Goal: Information Seeking & Learning: Check status

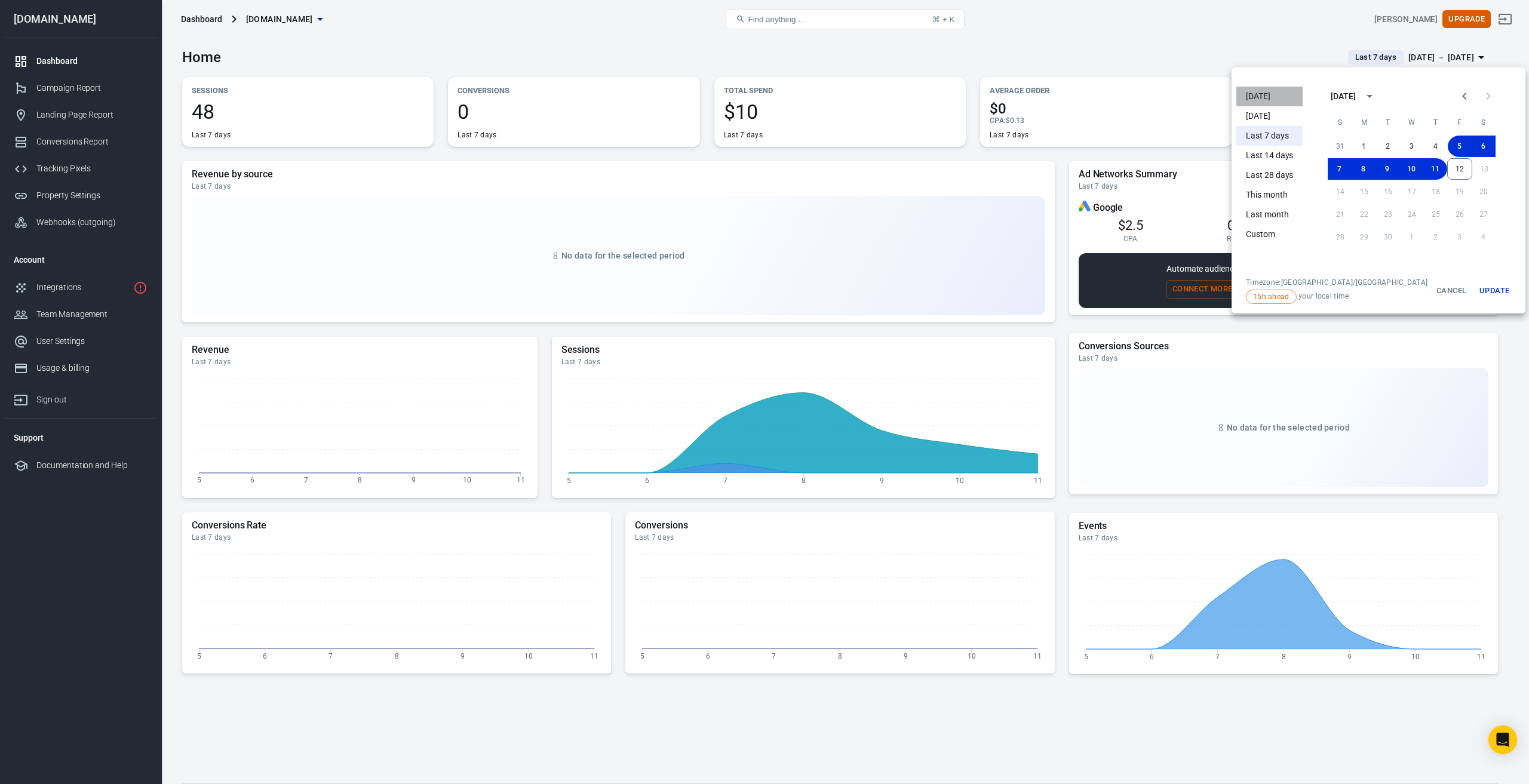
click at [1260, 100] on li "[DATE]" at bounding box center [1270, 96] width 66 height 20
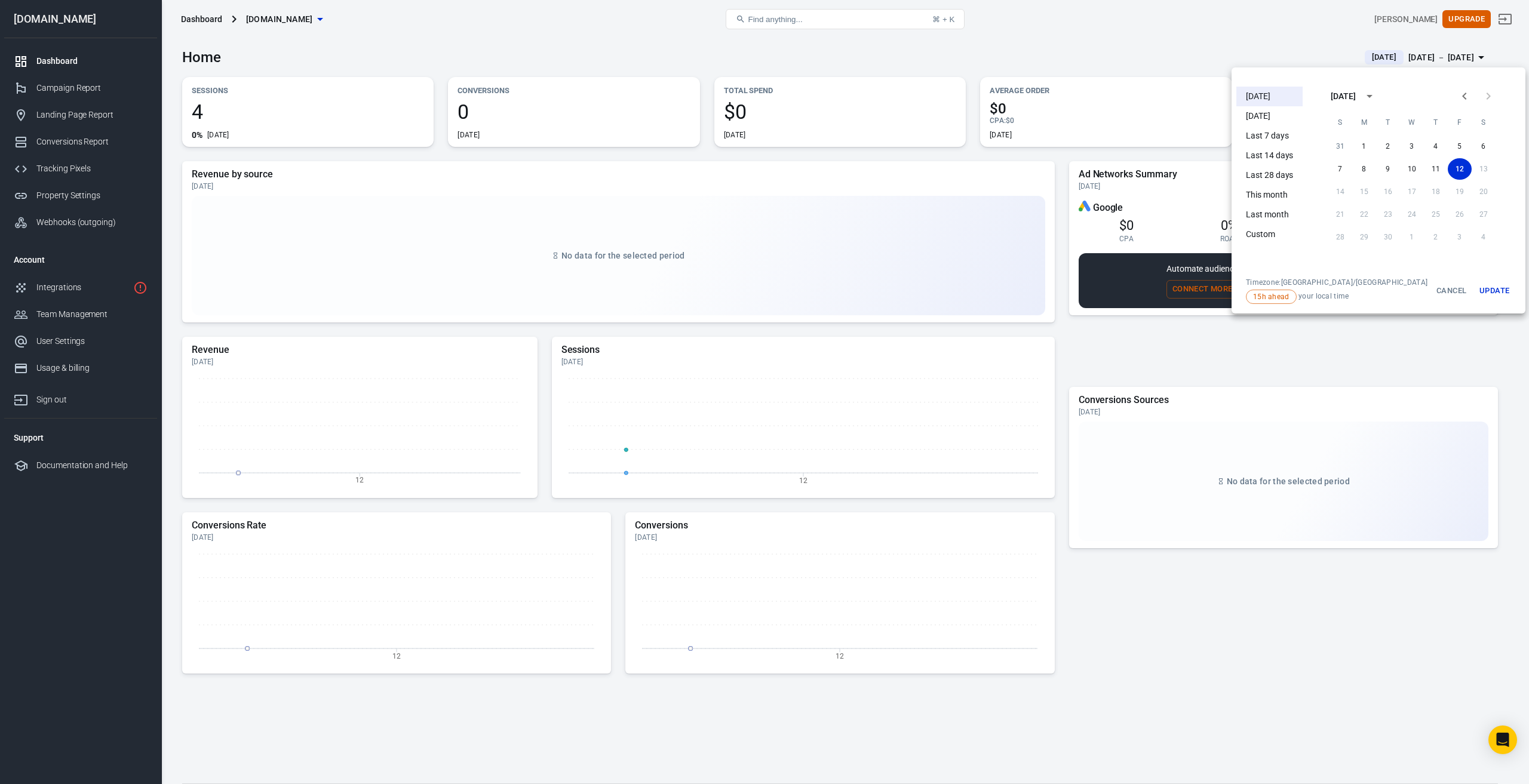
click at [1063, 153] on div at bounding box center [764, 392] width 1529 height 784
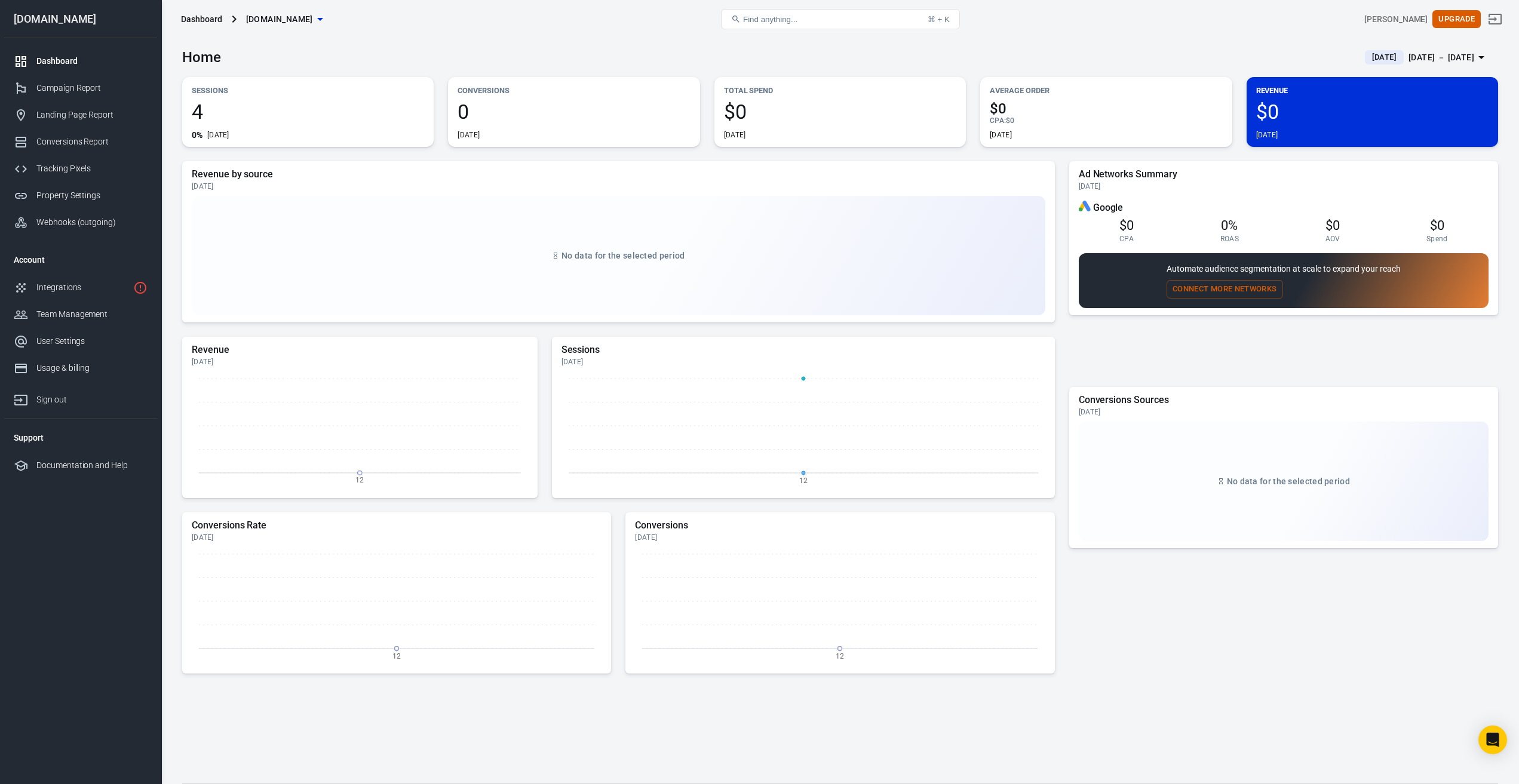
click at [1105, 349] on div "Ad Networks Summary [DATE] Google $0 CPA 0% ROAS $0 AOV $0 Spend Automate audie…" at bounding box center [1284, 271] width 429 height 222
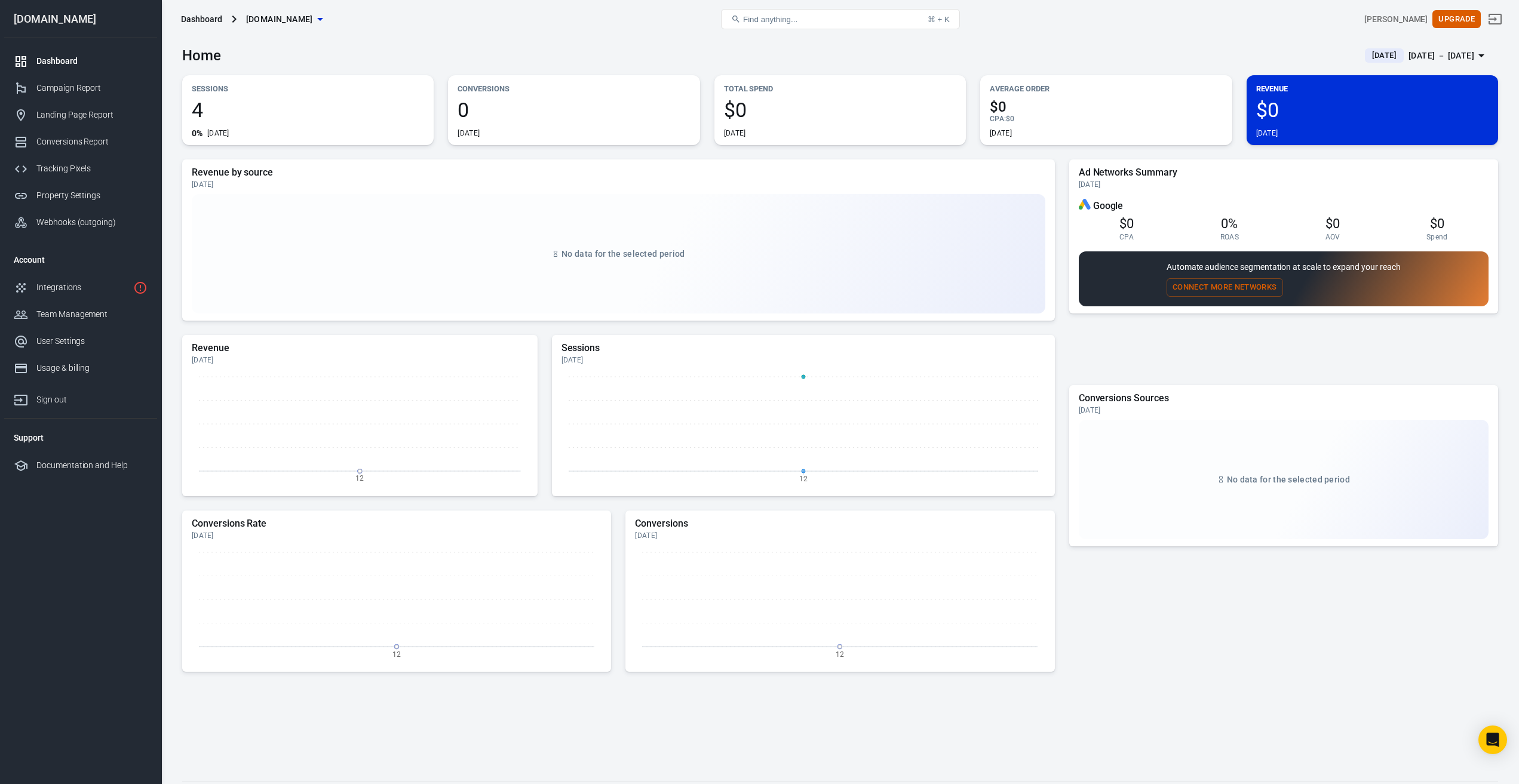
scroll to position [31, 0]
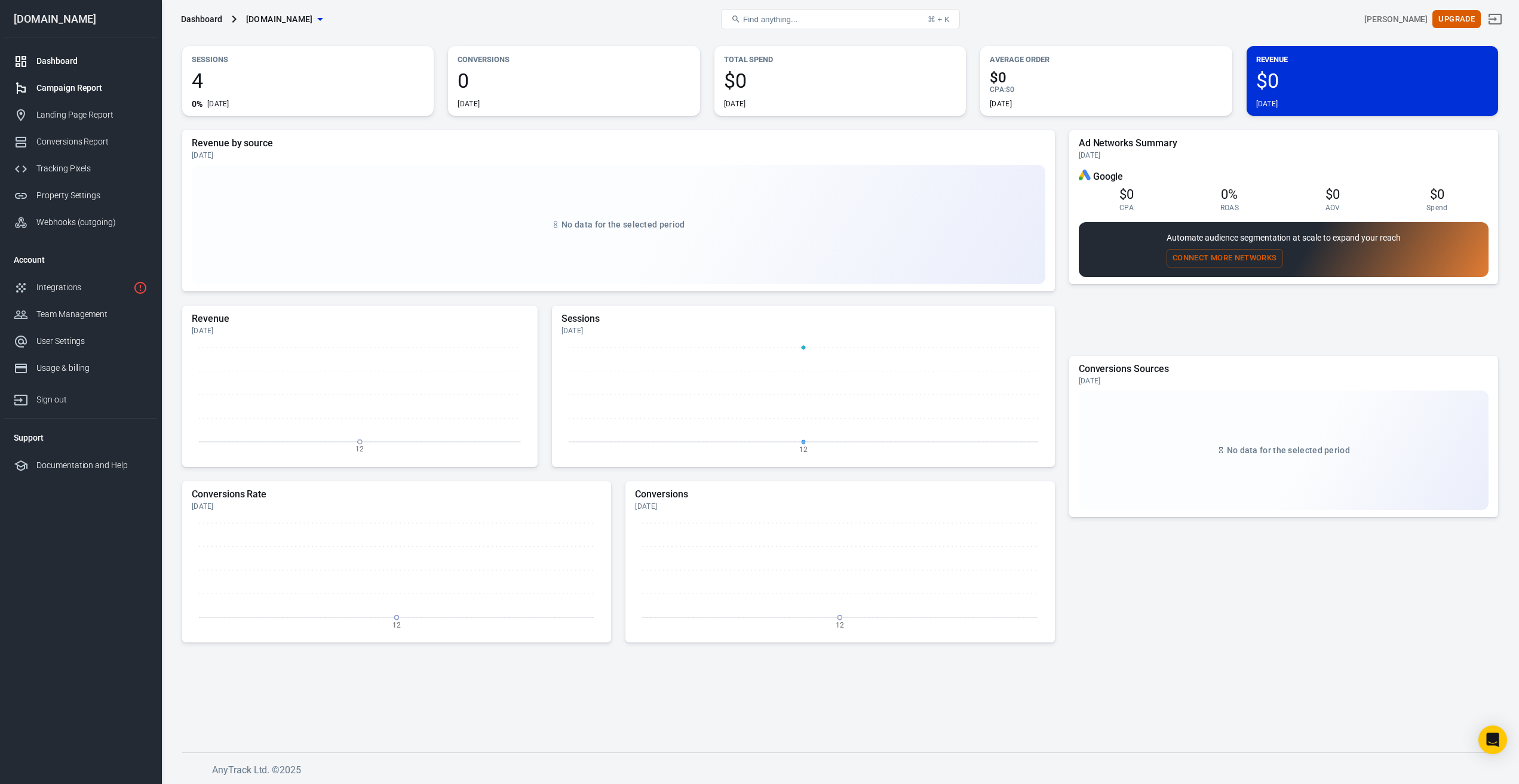
click at [71, 91] on div "Campaign Report" at bounding box center [92, 88] width 111 height 13
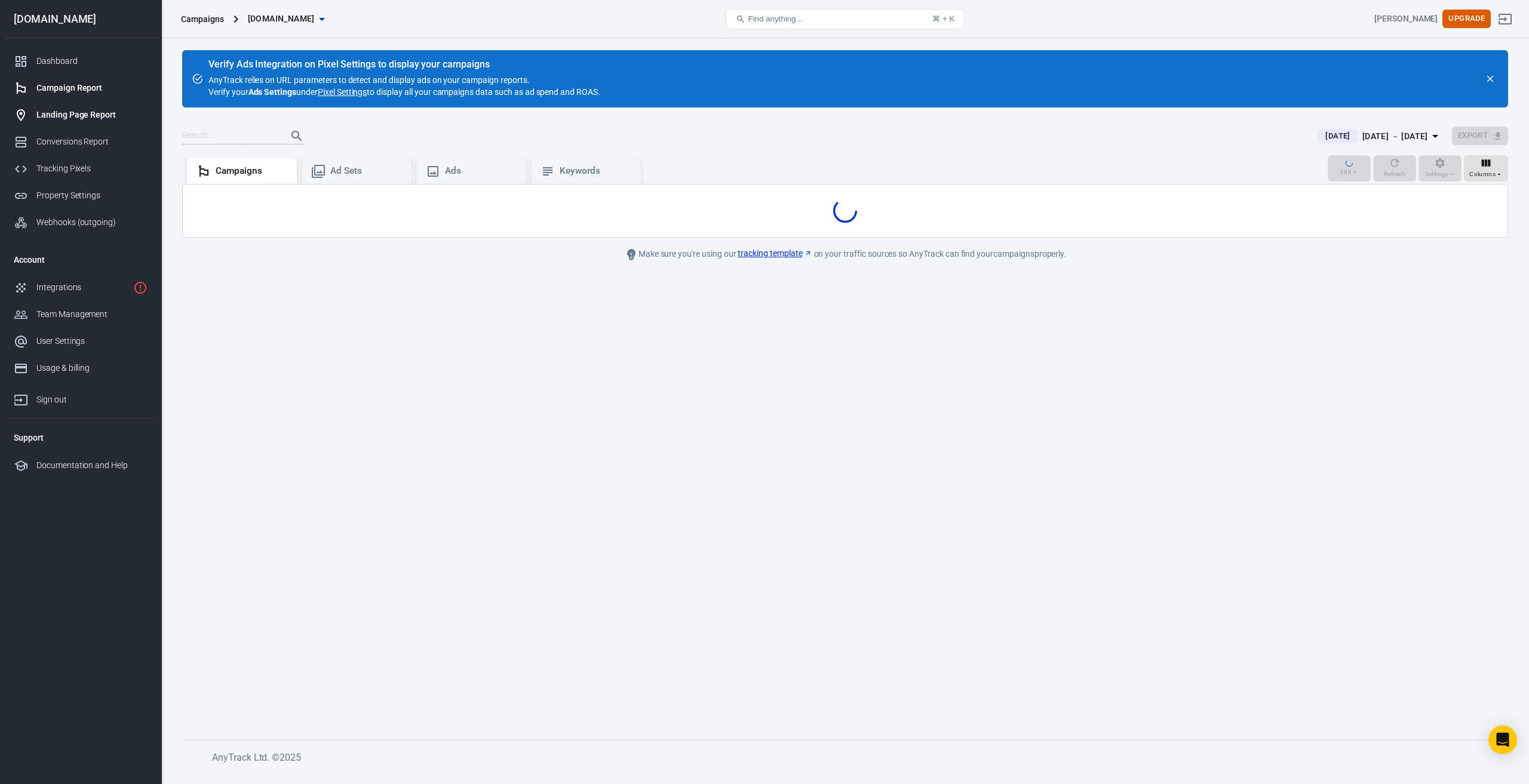
click at [85, 110] on div "Landing Page Report" at bounding box center [92, 115] width 111 height 13
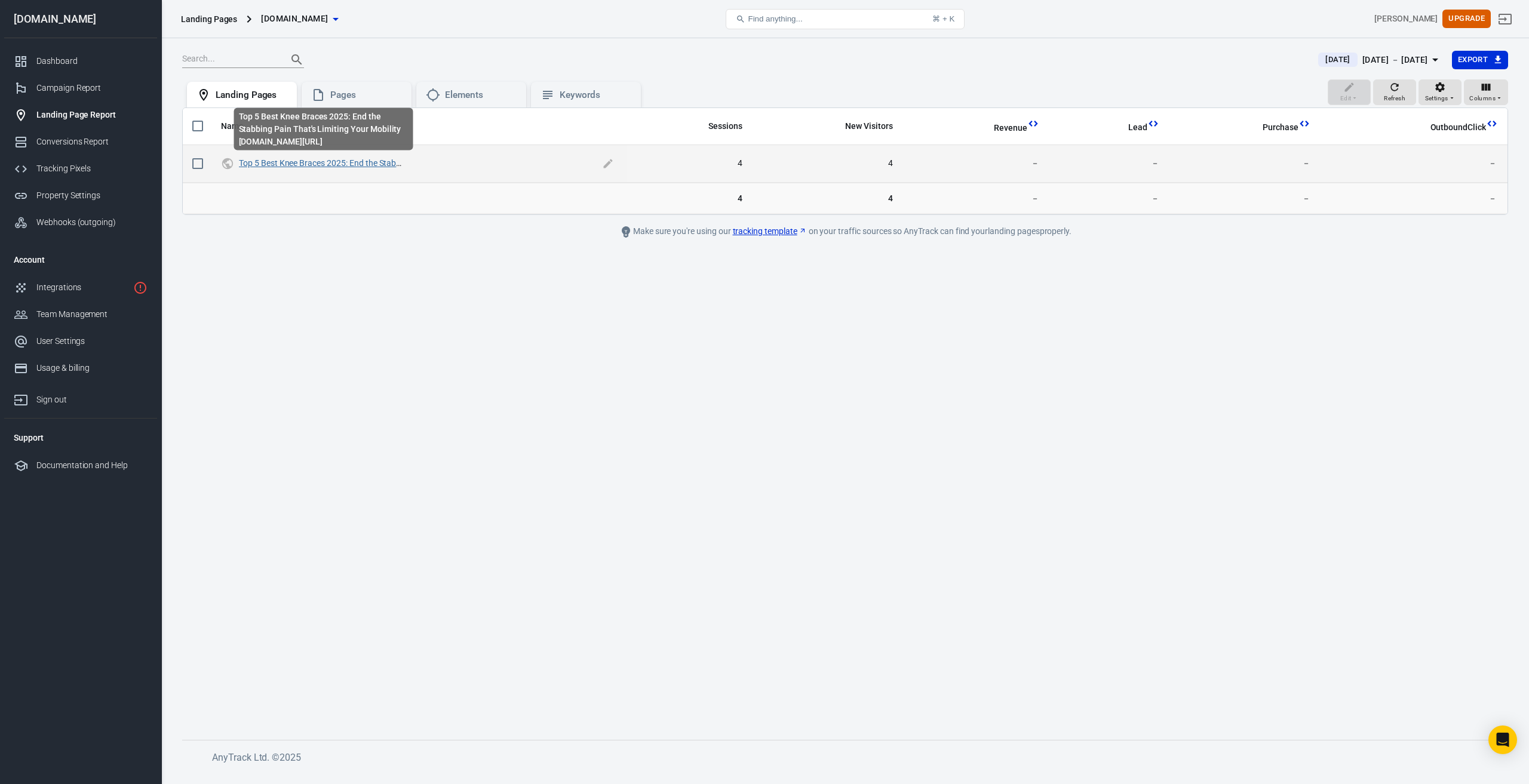
click at [329, 161] on link "Top 5 Best Knee Braces 2025: End the Stabbing Pain That's Limiting Your Mobility" at bounding box center [387, 162] width 297 height 10
